Goal: Information Seeking & Learning: Learn about a topic

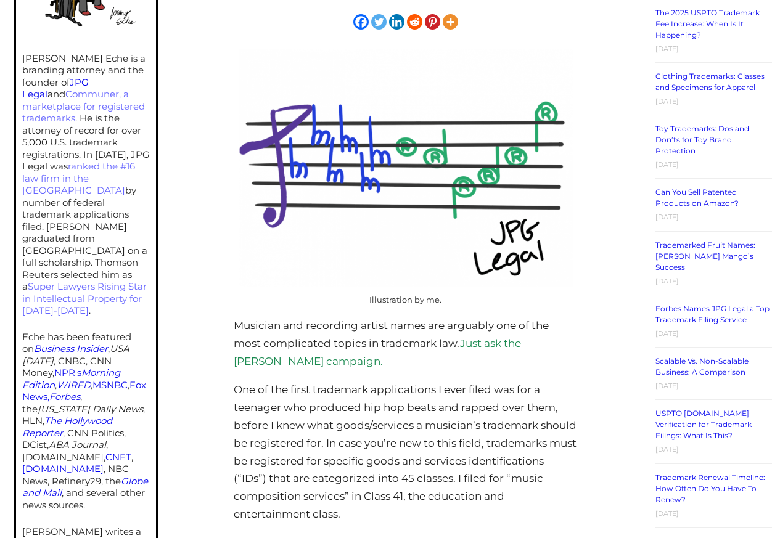
scroll to position [444, 0]
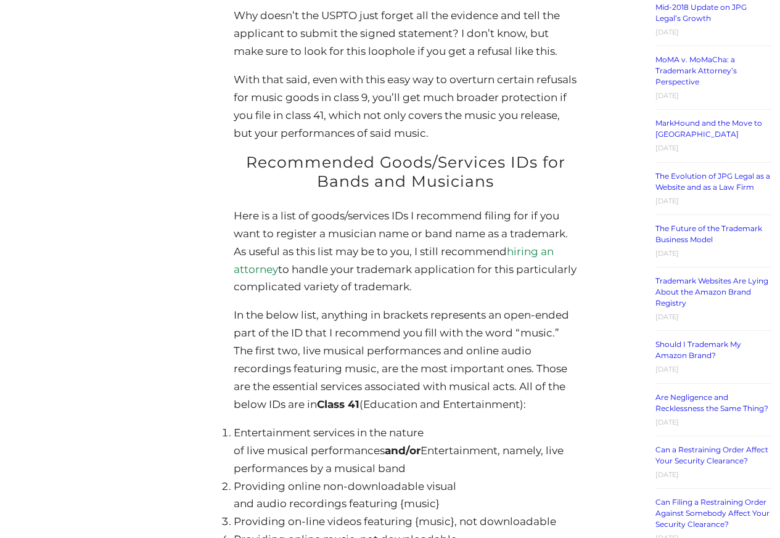
scroll to position [2591, 0]
